Goal: Information Seeking & Learning: Learn about a topic

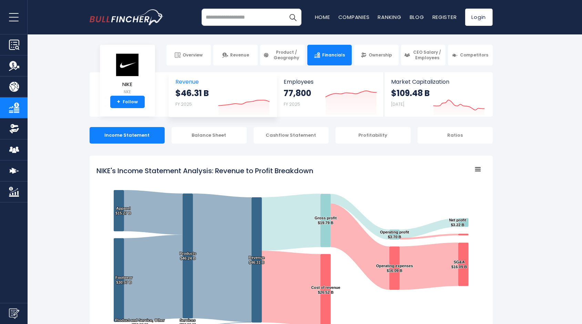
click at [203, 88] on strong "$46.31 B" at bounding box center [192, 93] width 33 height 11
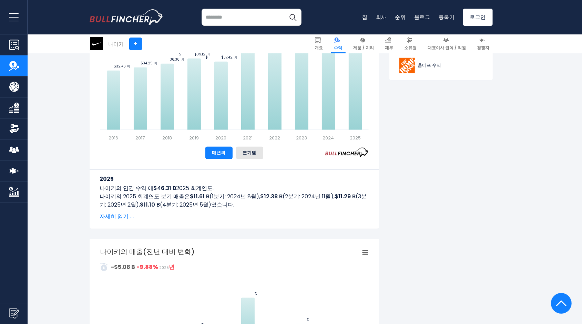
scroll to position [393, 0]
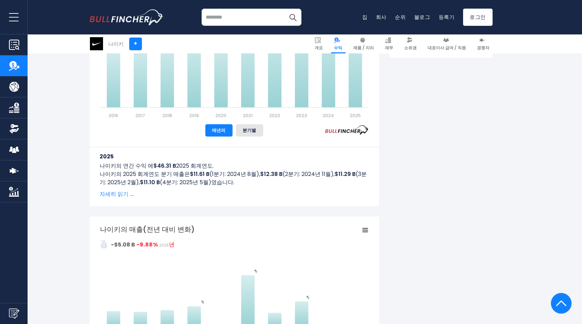
click at [119, 190] on span "자세히 읽기 ..." at bounding box center [234, 194] width 269 height 8
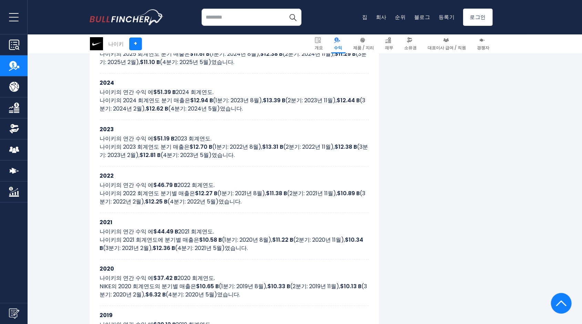
scroll to position [473, 0]
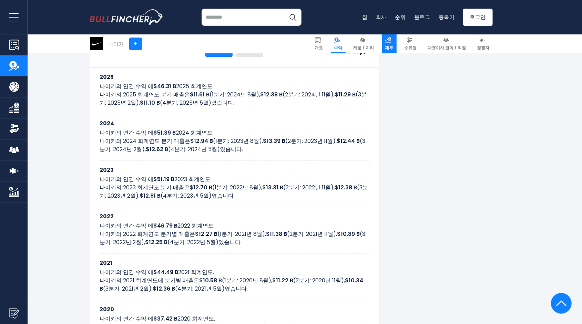
click at [393, 45] on span "재무" at bounding box center [389, 48] width 8 height 6
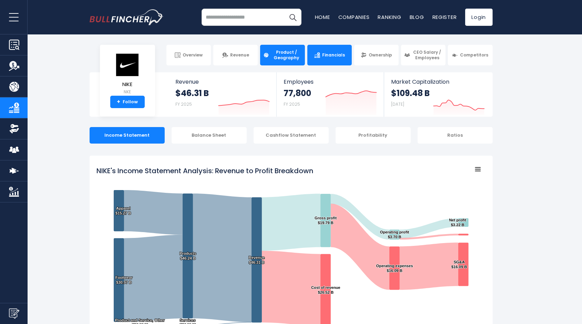
click at [290, 58] on span "Product / Geography" at bounding box center [286, 55] width 30 height 11
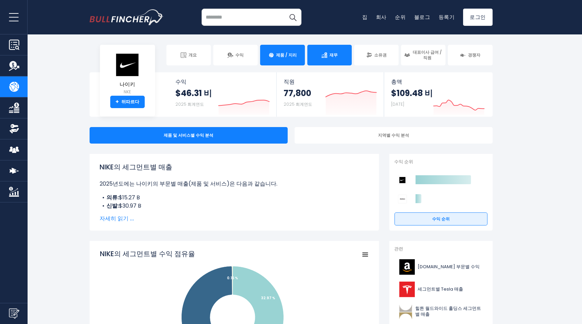
click at [340, 52] on link "재무" at bounding box center [329, 55] width 44 height 21
click at [331, 58] on link "재무" at bounding box center [329, 55] width 44 height 21
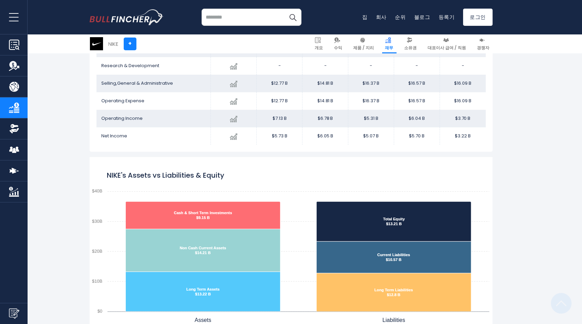
scroll to position [254, 0]
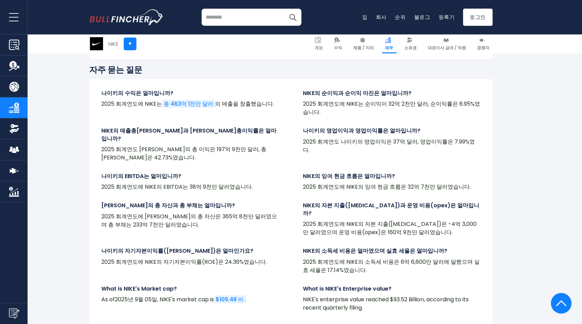
scroll to position [1565, 0]
